Goal: Task Accomplishment & Management: Use online tool/utility

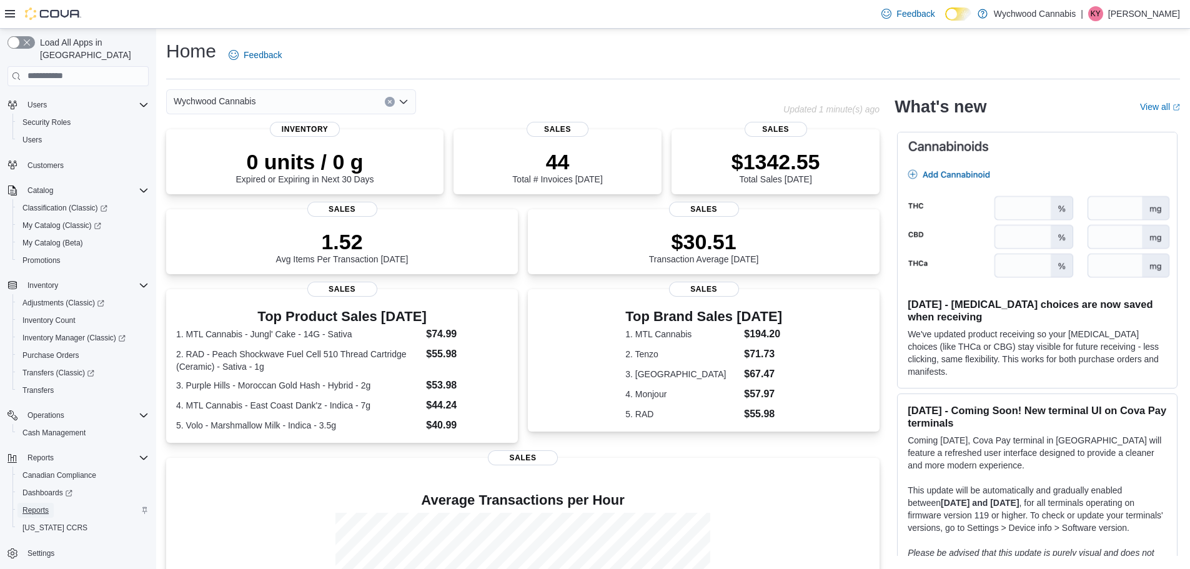
click at [45, 505] on span "Reports" at bounding box center [35, 510] width 26 height 10
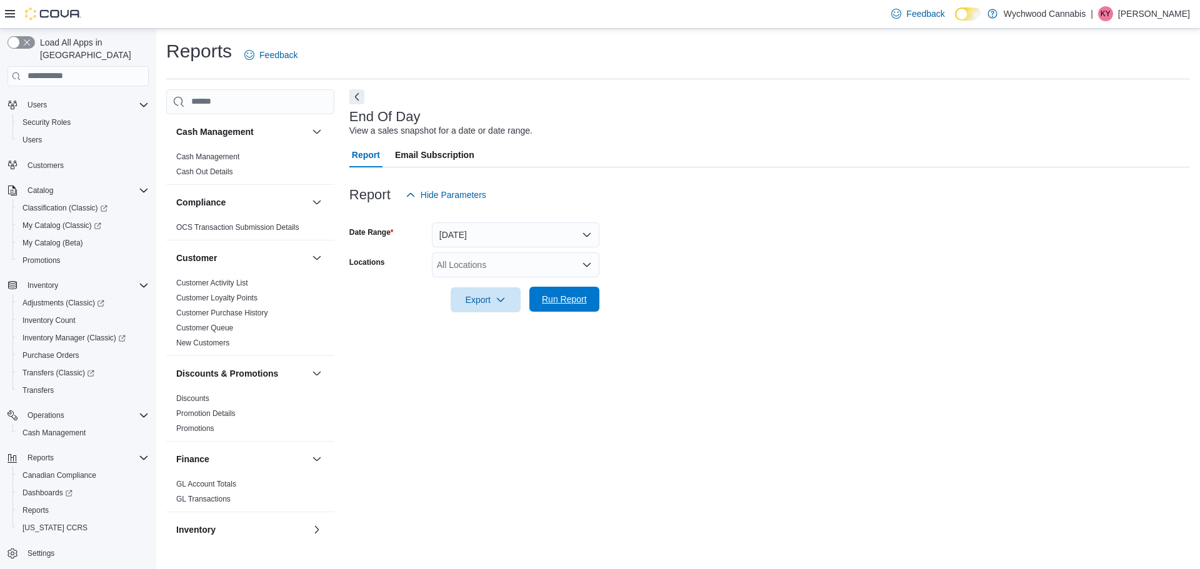
click at [569, 306] on span "Run Report" at bounding box center [564, 299] width 55 height 25
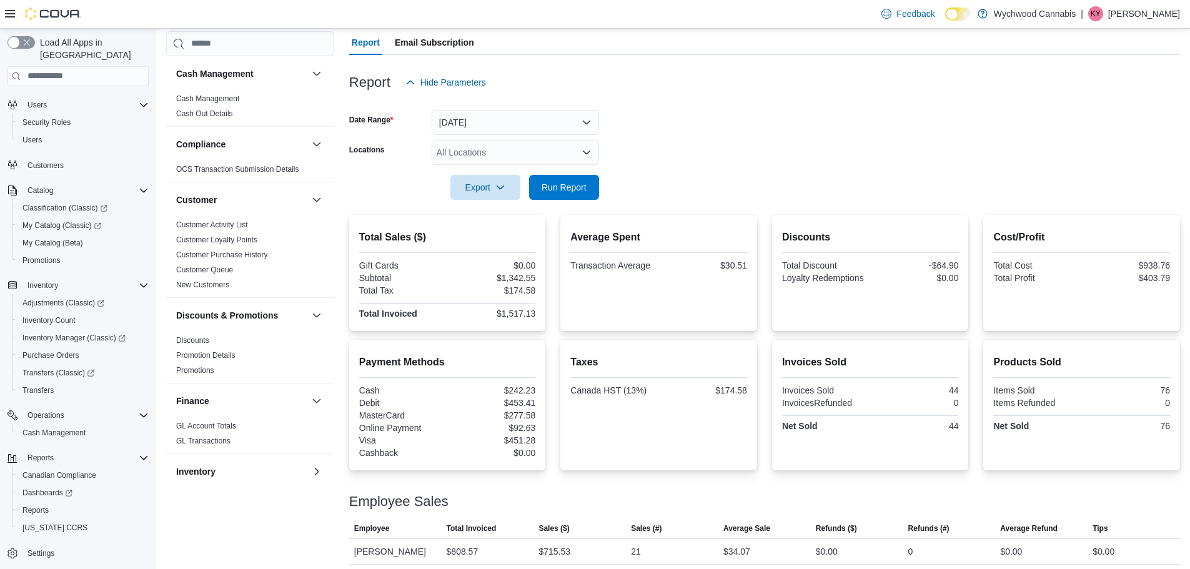
scroll to position [144, 0]
